Goal: Information Seeking & Learning: Learn about a topic

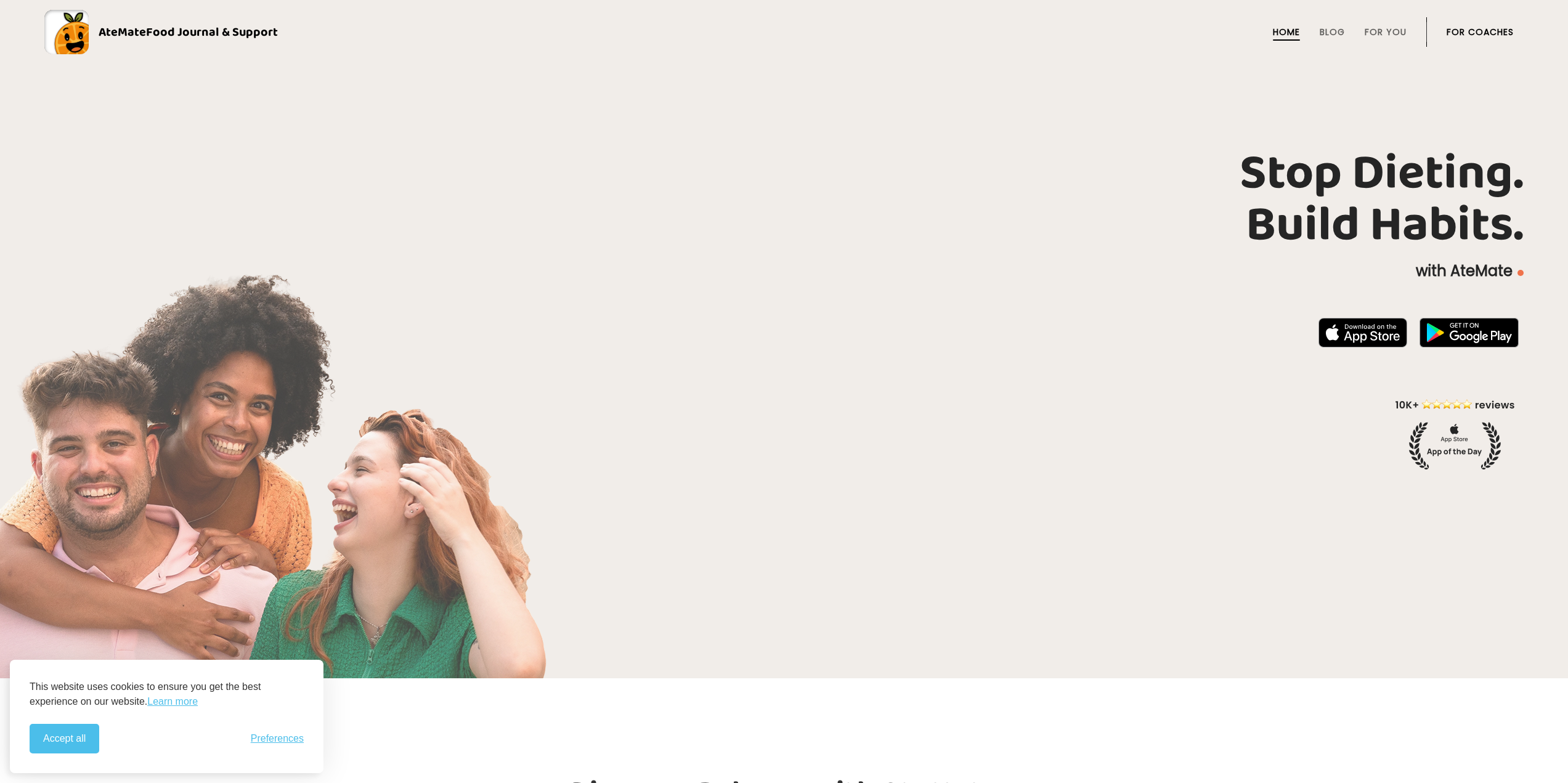
scroll to position [62, 0]
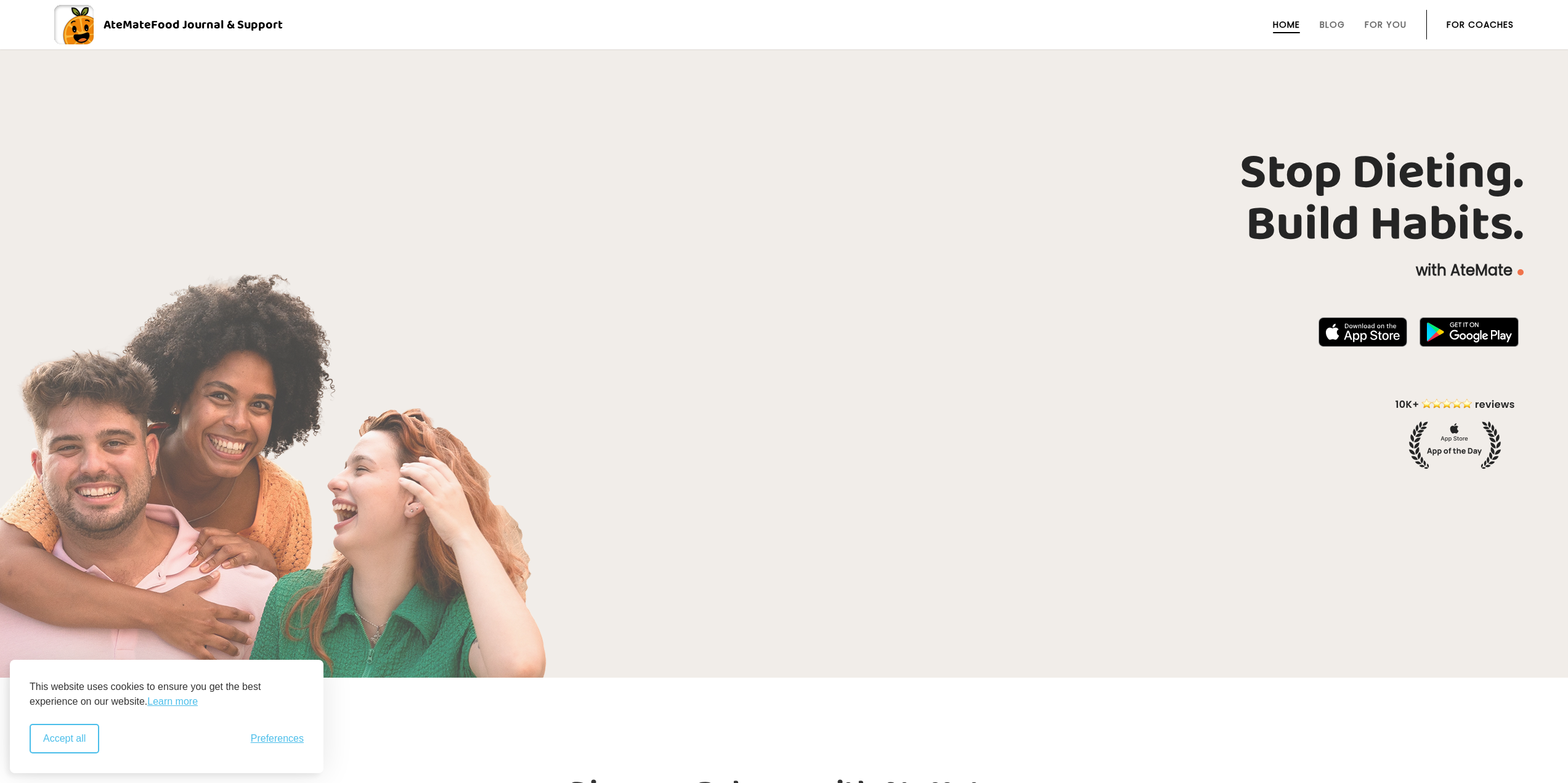
click at [72, 738] on button "Accept all" at bounding box center [64, 738] width 69 height 29
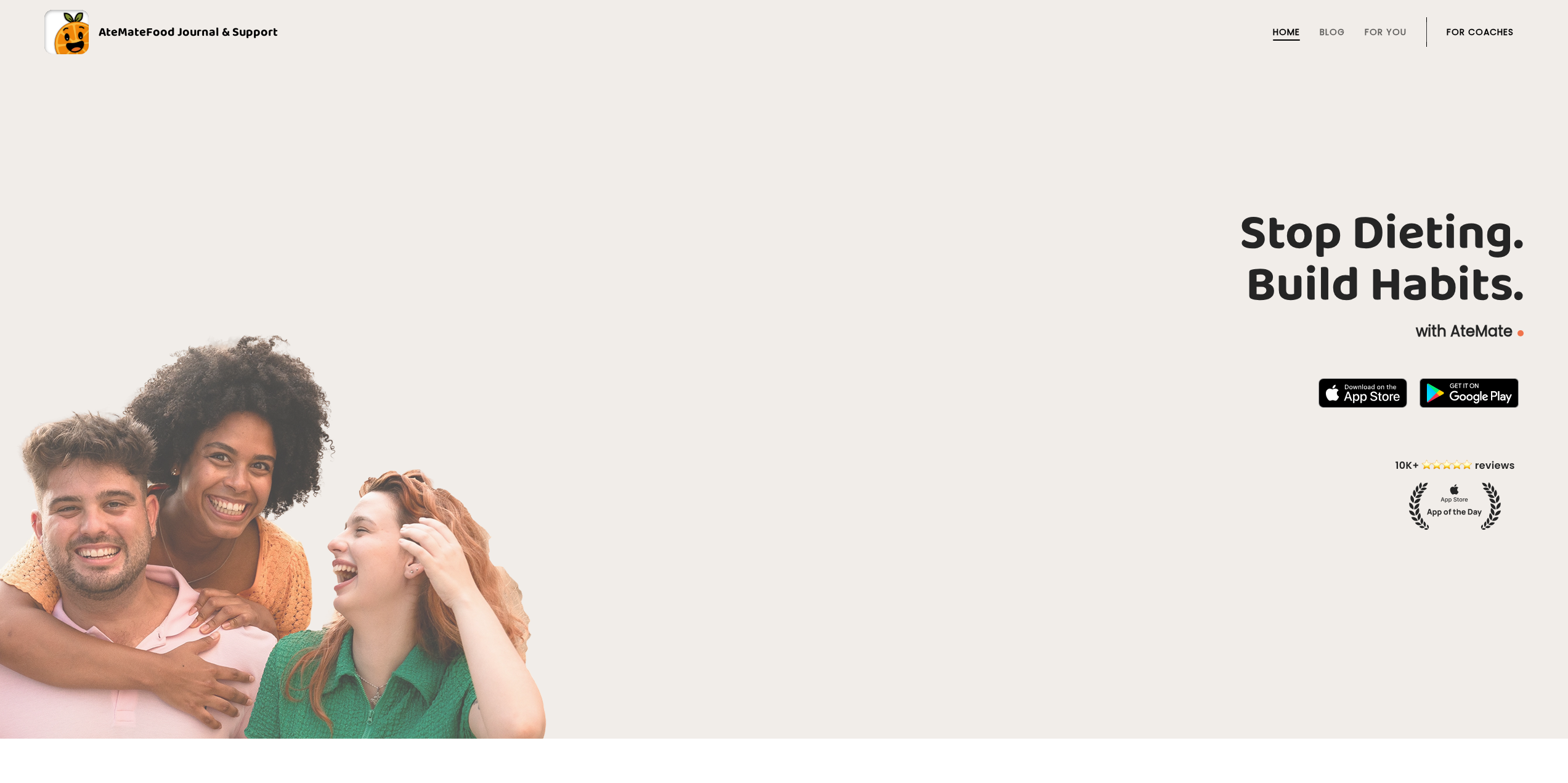
scroll to position [0, 0]
click at [194, 35] on span "Food Journal & Support" at bounding box center [212, 32] width 132 height 20
click at [1334, 28] on link "Blog" at bounding box center [1332, 32] width 25 height 10
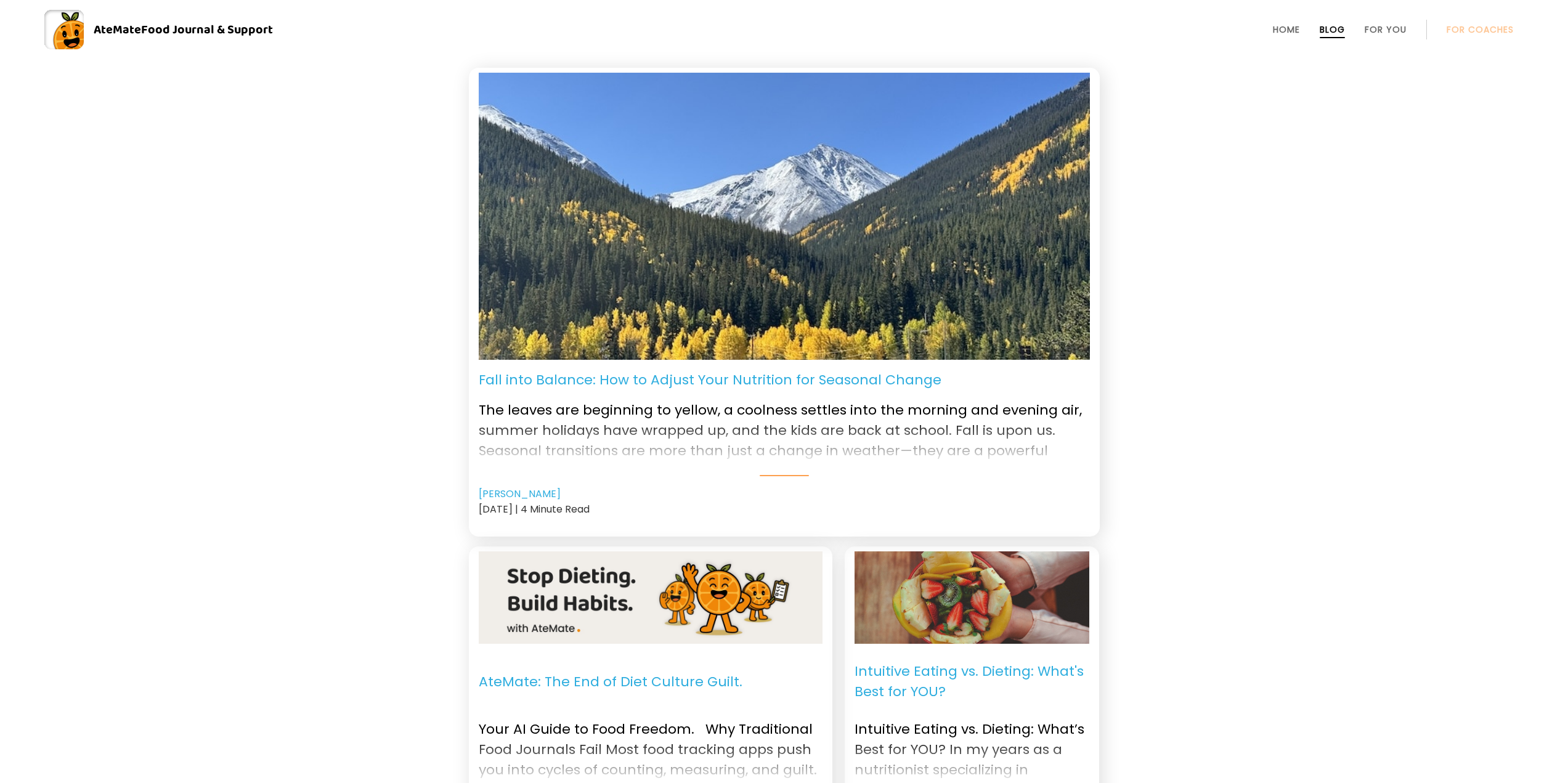
click at [1387, 31] on link "For You" at bounding box center [1386, 29] width 42 height 10
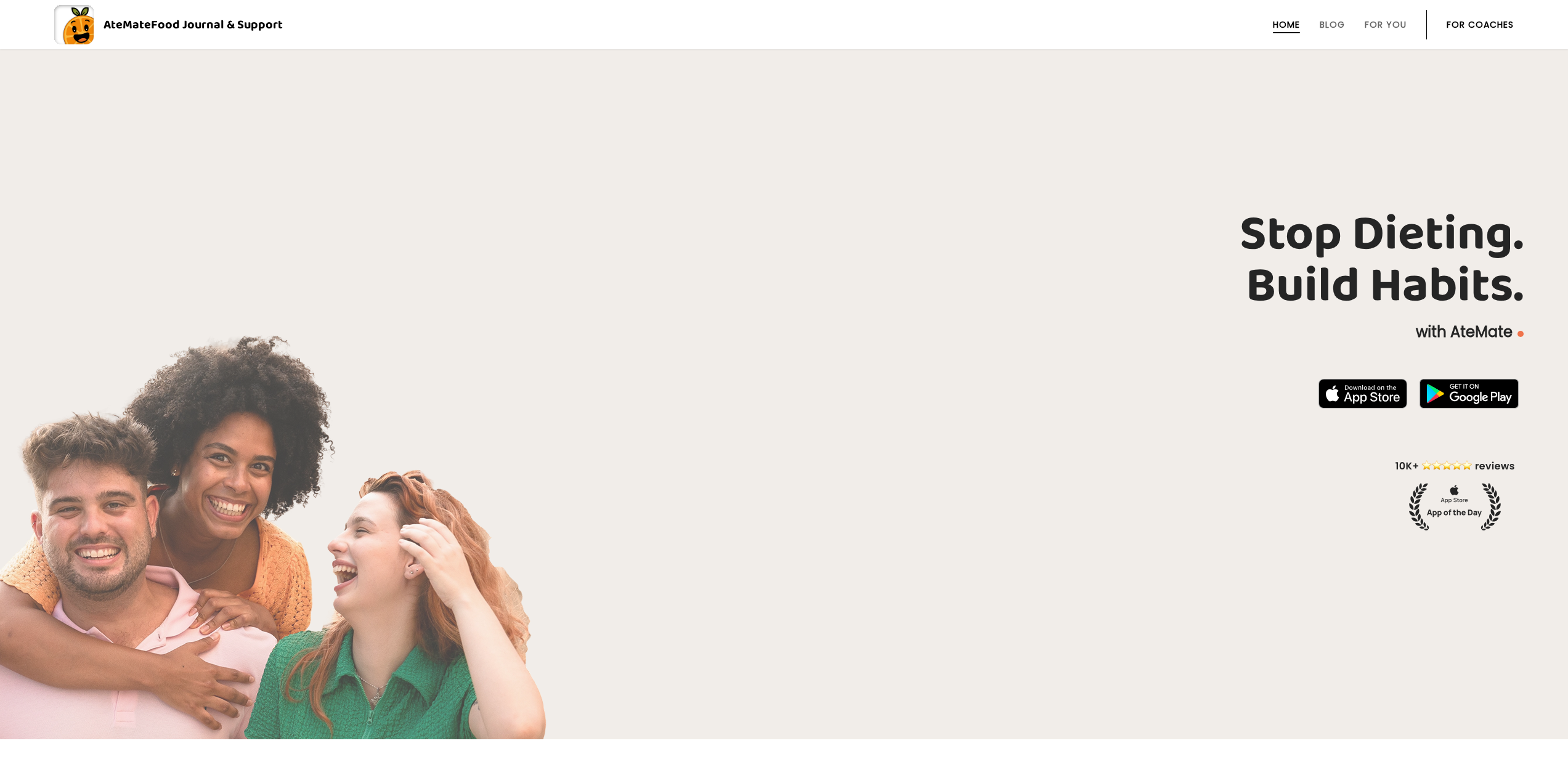
scroll to position [739, 0]
